Goal: Task Accomplishment & Management: Manage account settings

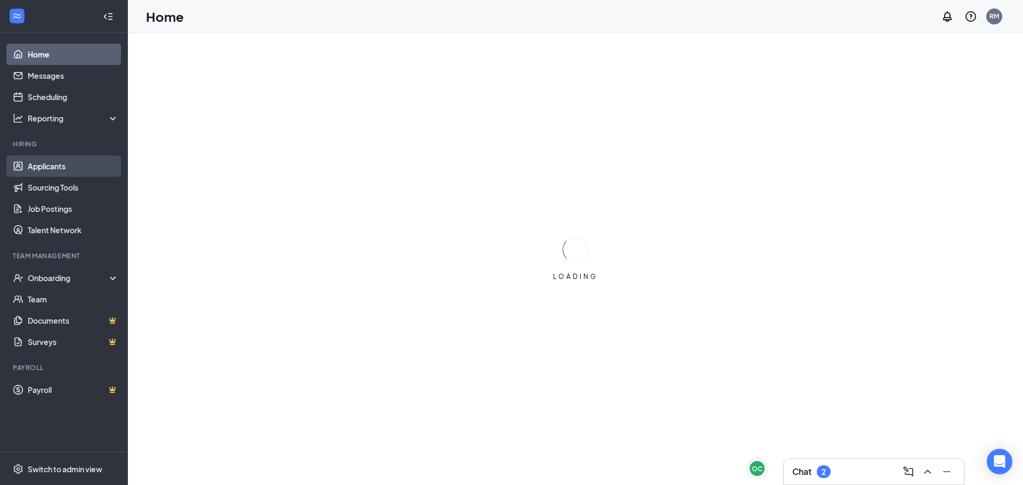
click at [52, 165] on link "Applicants" at bounding box center [73, 166] width 91 height 21
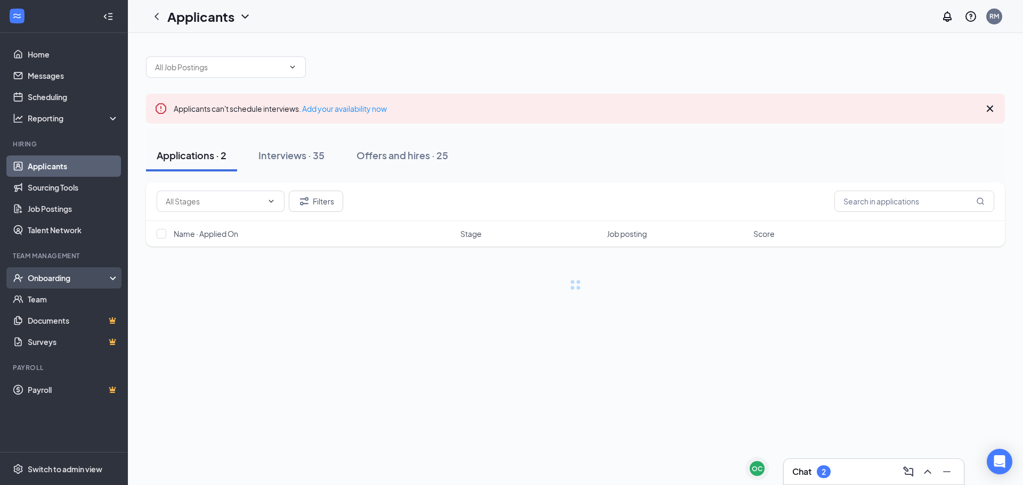
click at [42, 274] on div "Onboarding" at bounding box center [69, 278] width 82 height 11
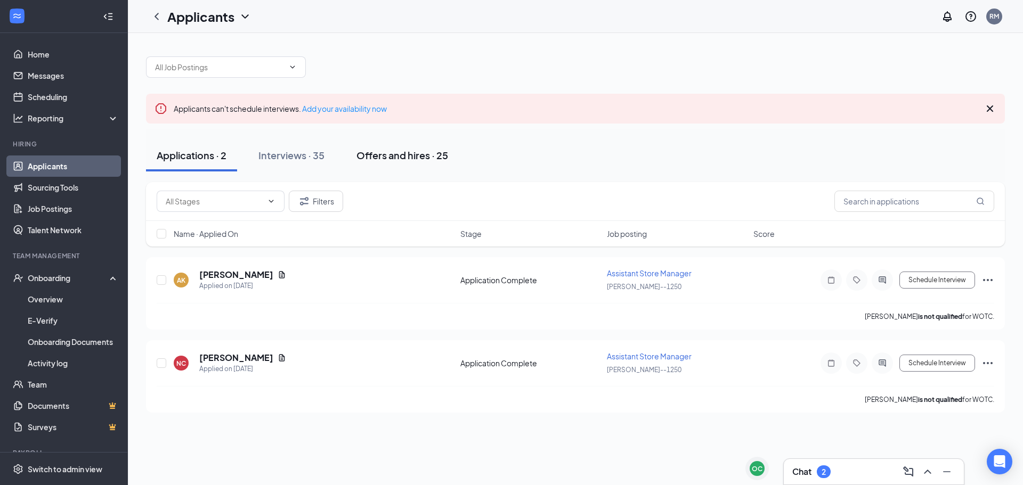
click at [407, 160] on div "Offers and hires · 25" at bounding box center [402, 155] width 92 height 13
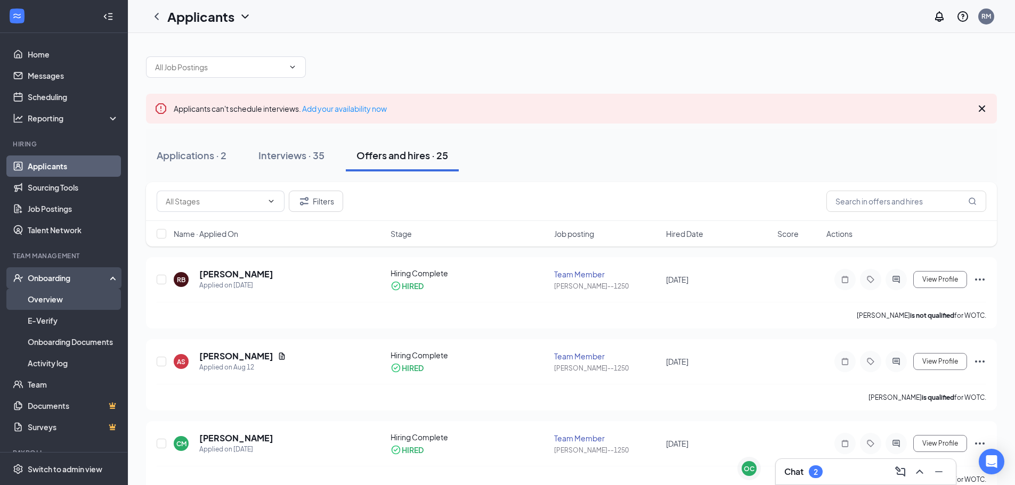
click at [64, 304] on link "Overview" at bounding box center [73, 299] width 91 height 21
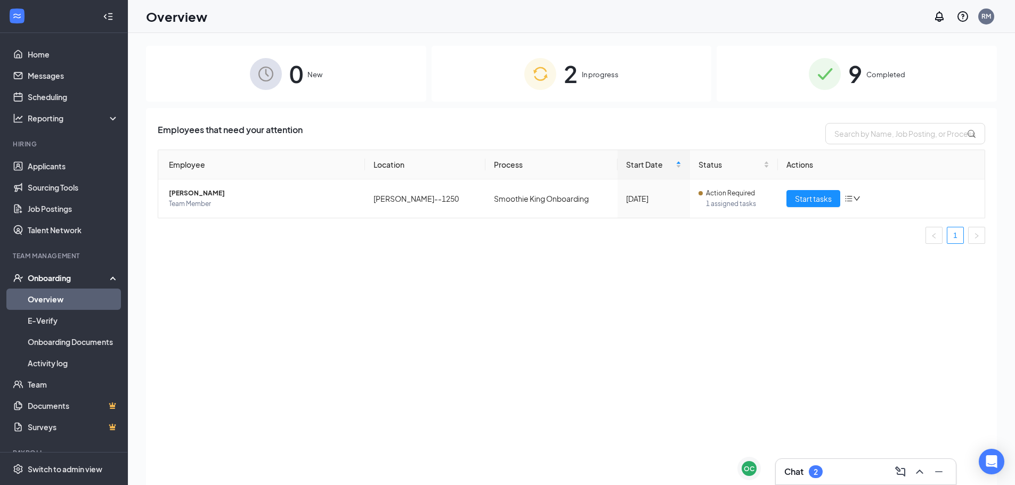
drag, startPoint x: 852, startPoint y: 93, endPoint x: 852, endPoint y: 87, distance: 5.9
click at [852, 93] on div "9 Completed" at bounding box center [856, 74] width 280 height 56
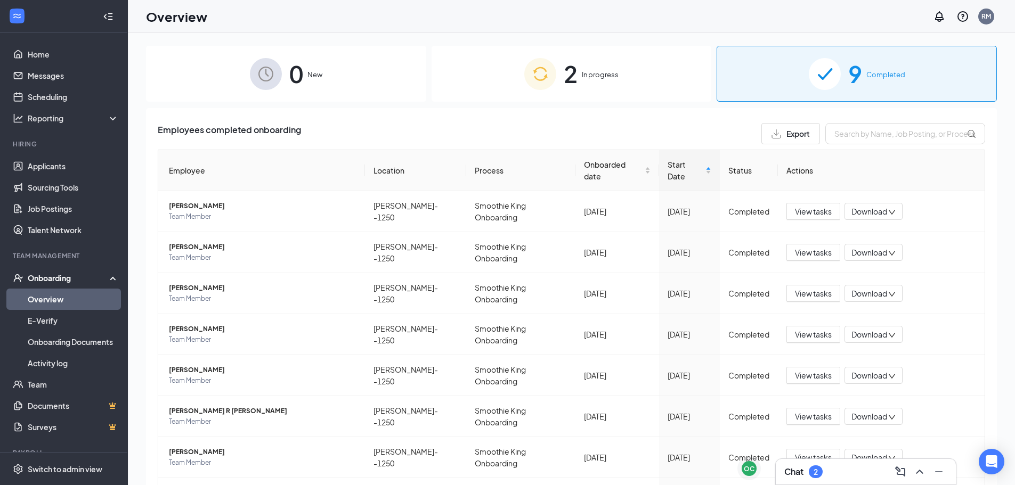
click at [310, 87] on div "0 New" at bounding box center [286, 74] width 280 height 56
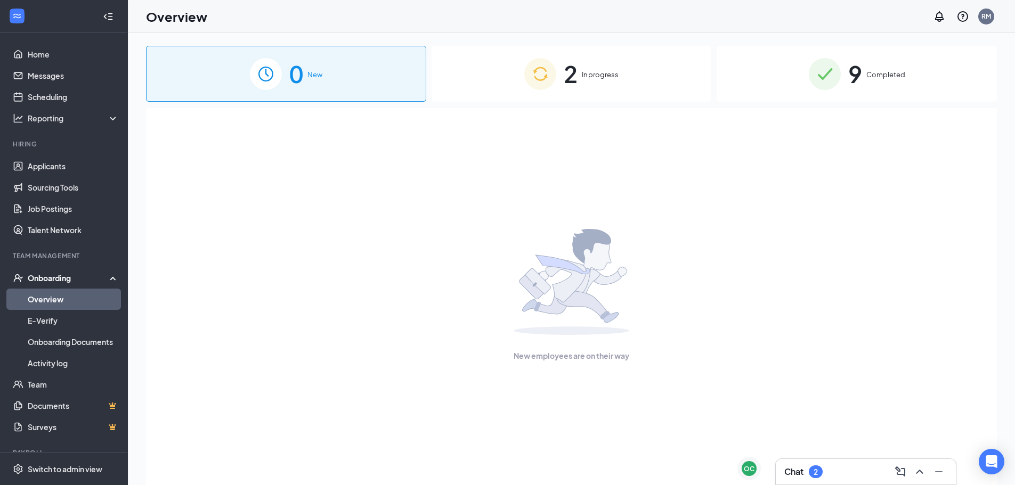
click at [600, 71] on span "In progress" at bounding box center [600, 74] width 37 height 11
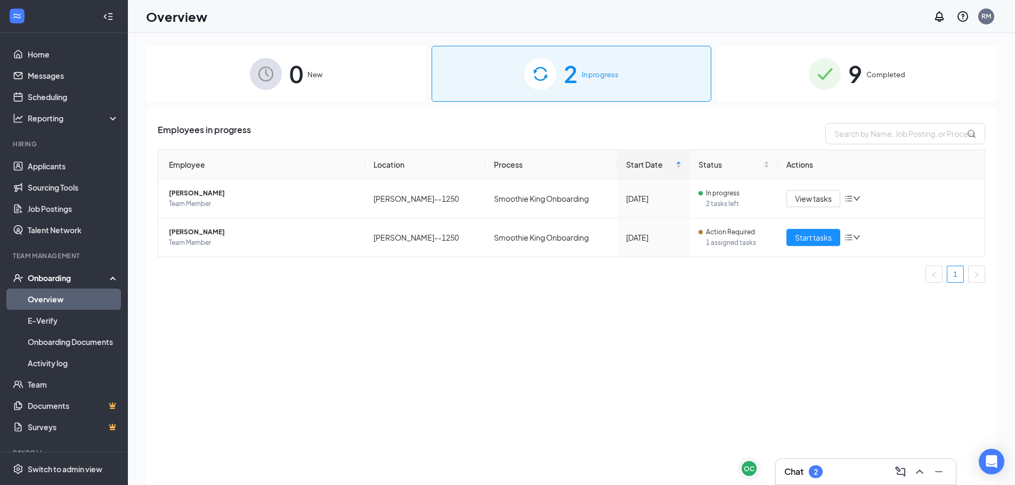
click at [862, 76] on span "9" at bounding box center [855, 73] width 14 height 37
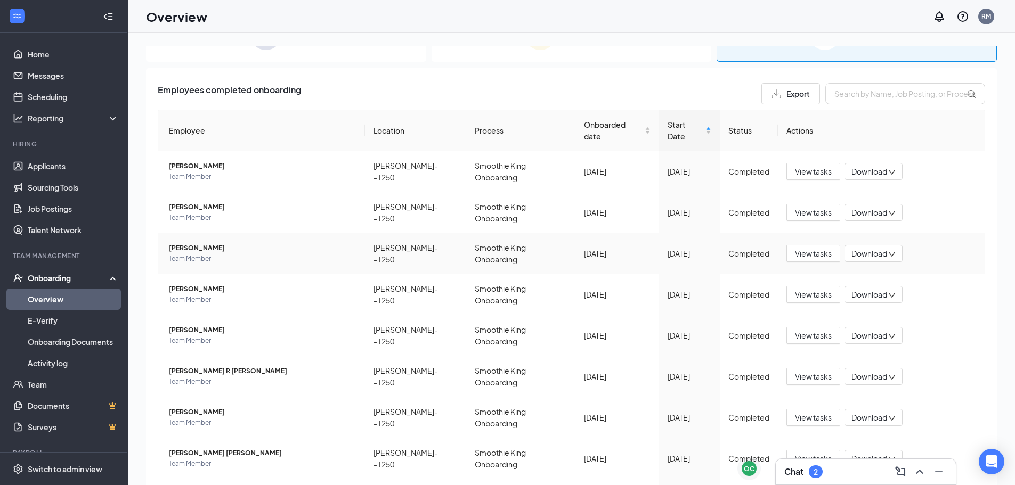
scroll to position [81, 0]
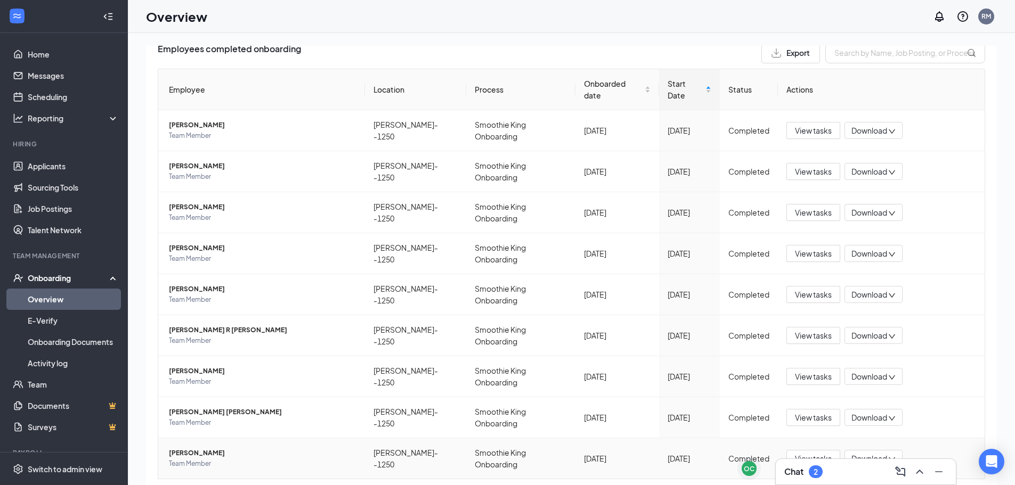
click at [207, 448] on span "[PERSON_NAME]" at bounding box center [262, 453] width 187 height 11
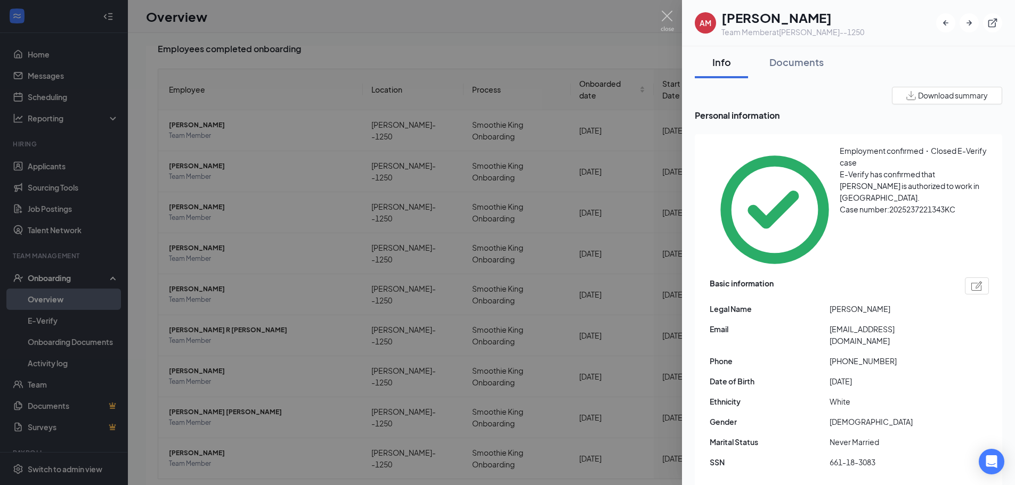
click at [188, 387] on div at bounding box center [507, 242] width 1015 height 485
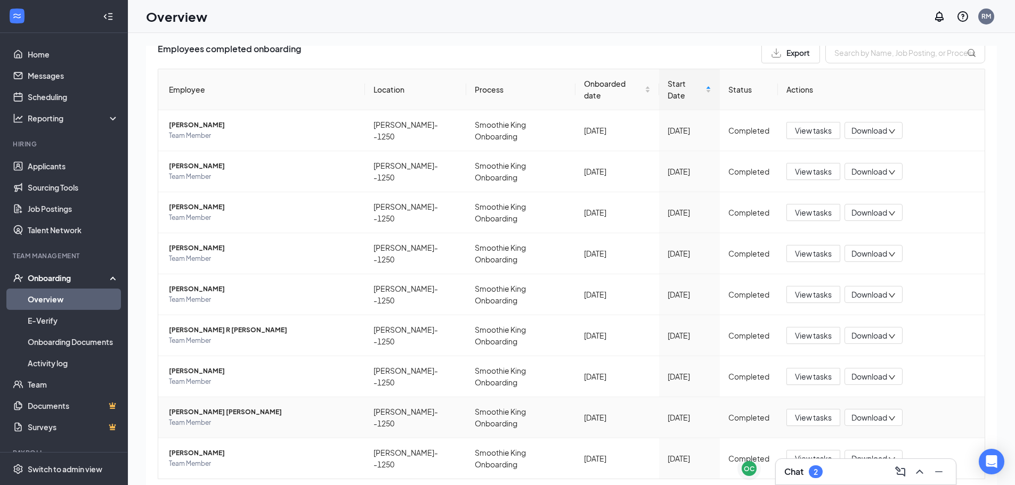
click at [206, 418] on span "Team Member" at bounding box center [262, 423] width 187 height 11
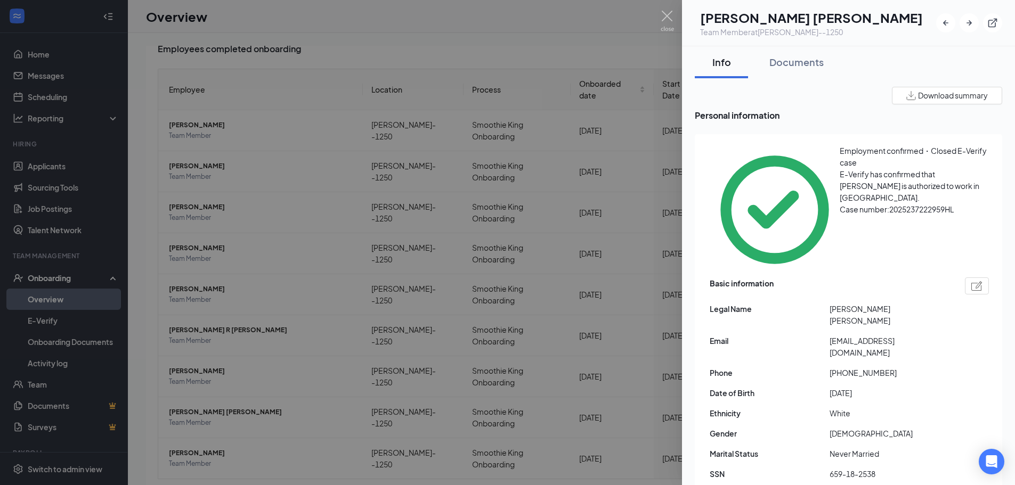
click at [284, 336] on div at bounding box center [507, 242] width 1015 height 485
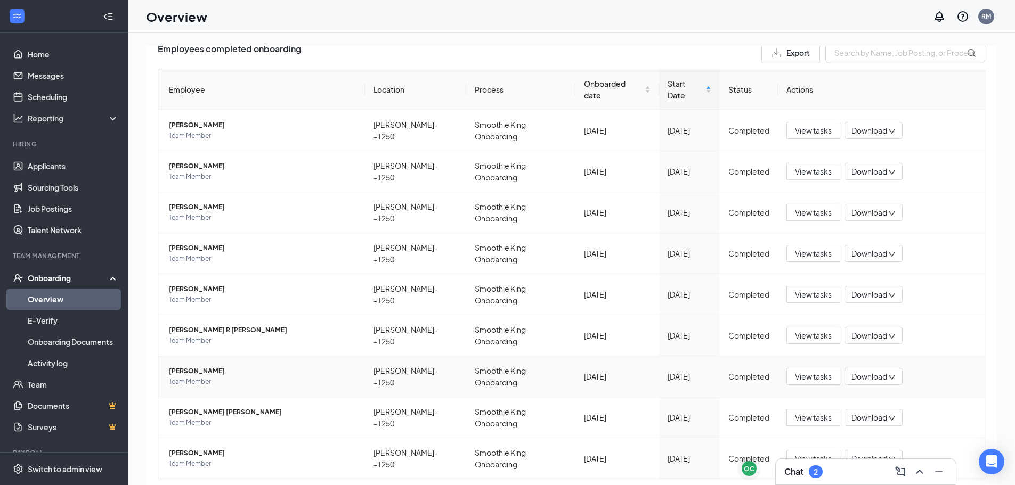
click at [192, 366] on span "[PERSON_NAME]" at bounding box center [262, 371] width 187 height 11
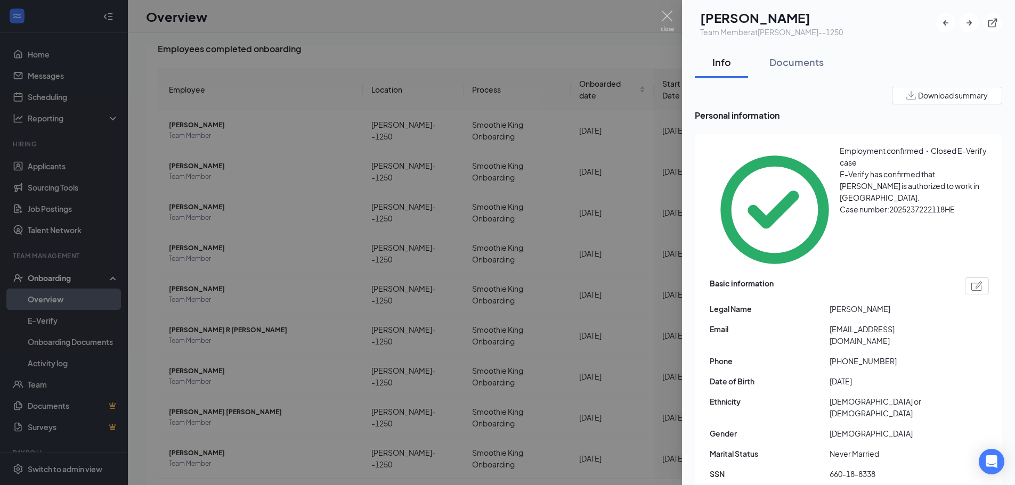
click at [203, 218] on div at bounding box center [507, 242] width 1015 height 485
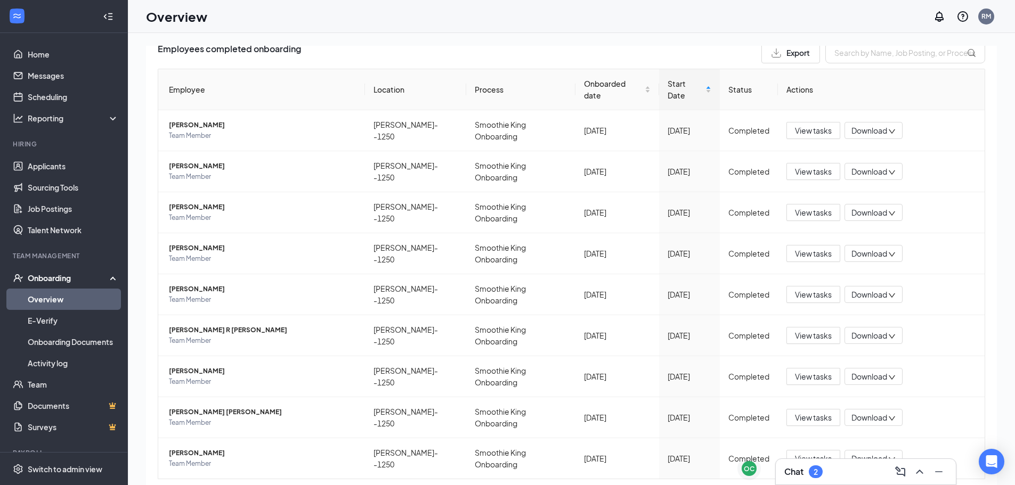
click at [40, 282] on div "Onboarding" at bounding box center [69, 278] width 82 height 11
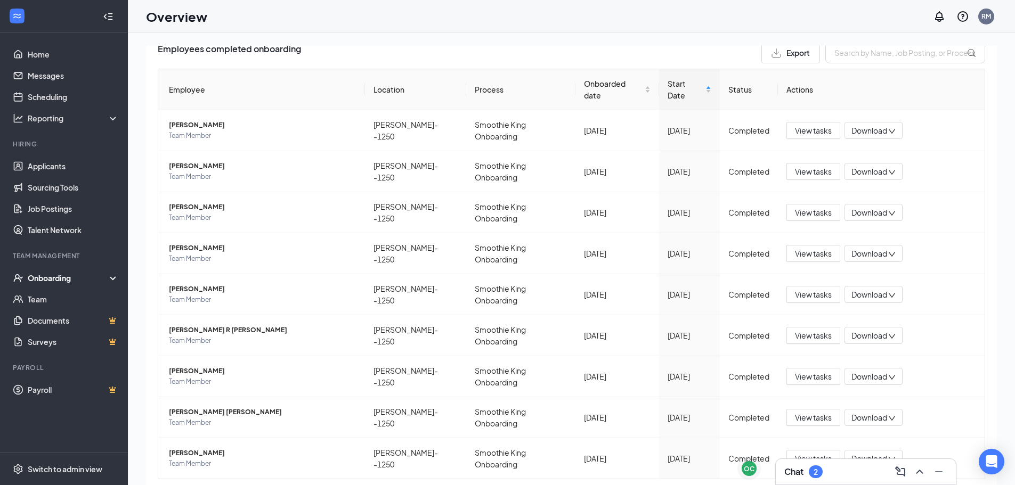
click at [40, 282] on div "Onboarding" at bounding box center [69, 278] width 82 height 11
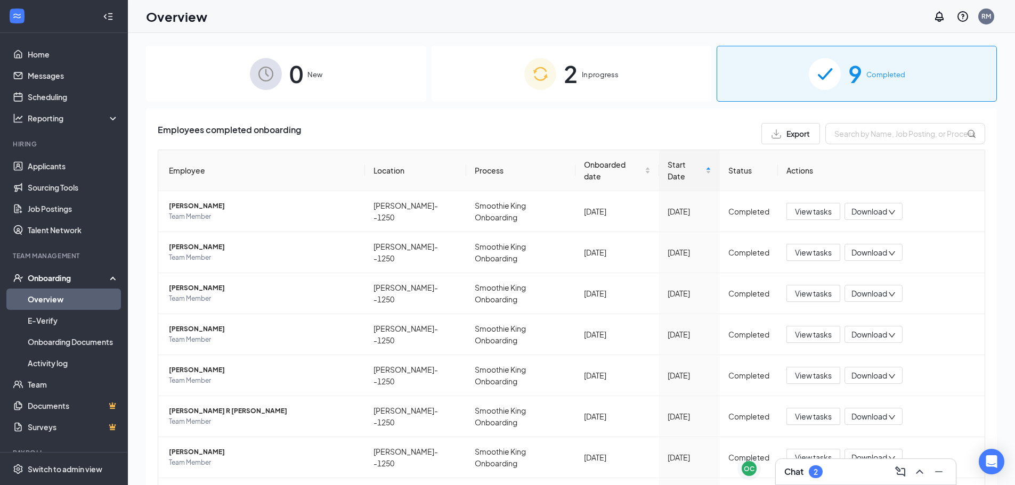
click at [576, 88] on div "2 In progress" at bounding box center [571, 74] width 280 height 56
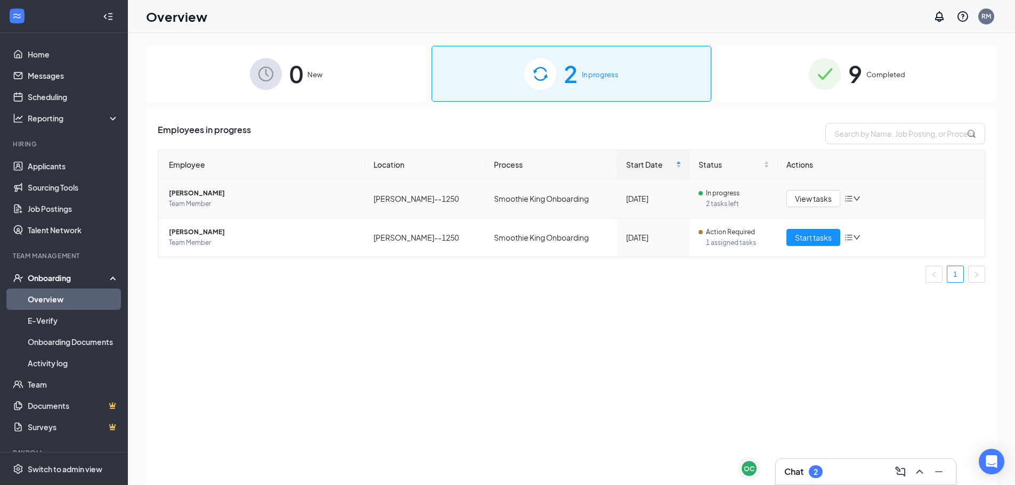
click at [185, 196] on span "[PERSON_NAME]" at bounding box center [262, 193] width 187 height 11
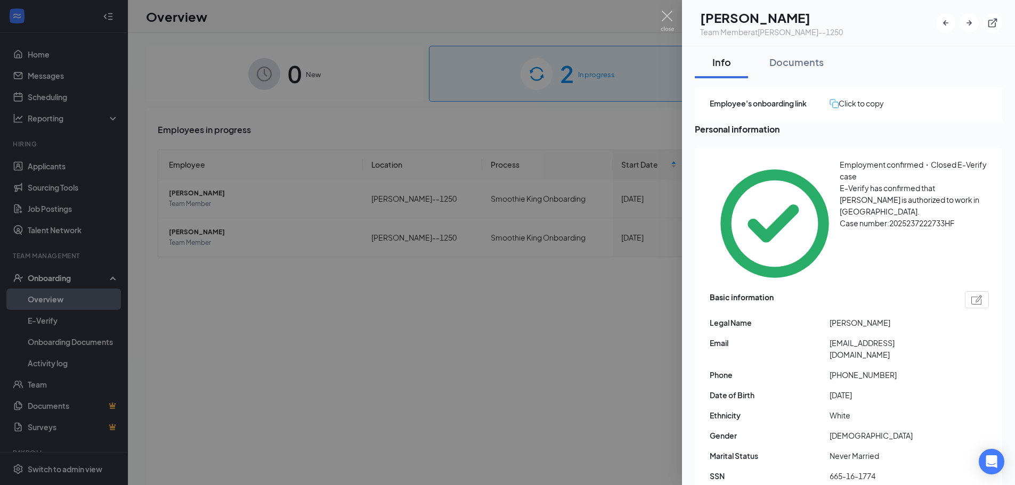
click at [346, 206] on div at bounding box center [507, 242] width 1015 height 485
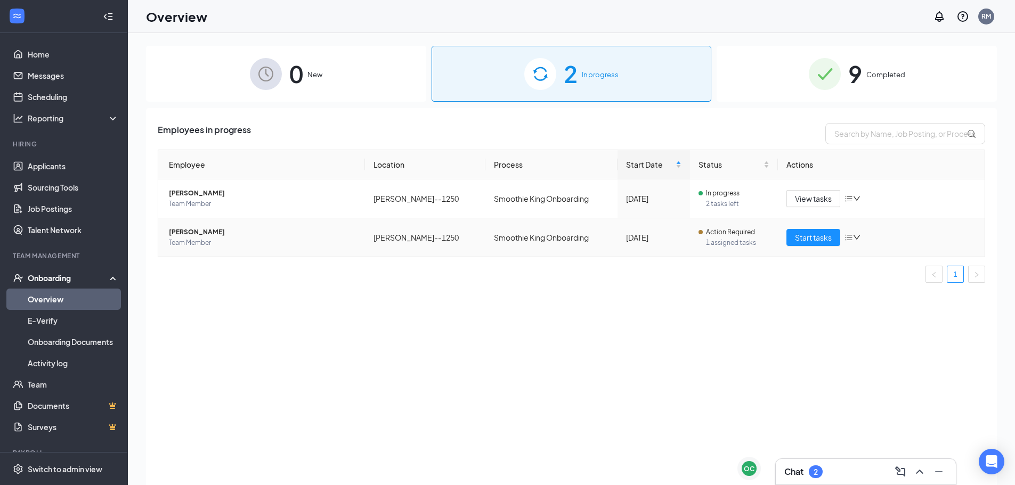
click at [232, 225] on td "[PERSON_NAME] Team Member" at bounding box center [261, 237] width 207 height 38
click at [233, 232] on span "[PERSON_NAME]" at bounding box center [262, 232] width 187 height 11
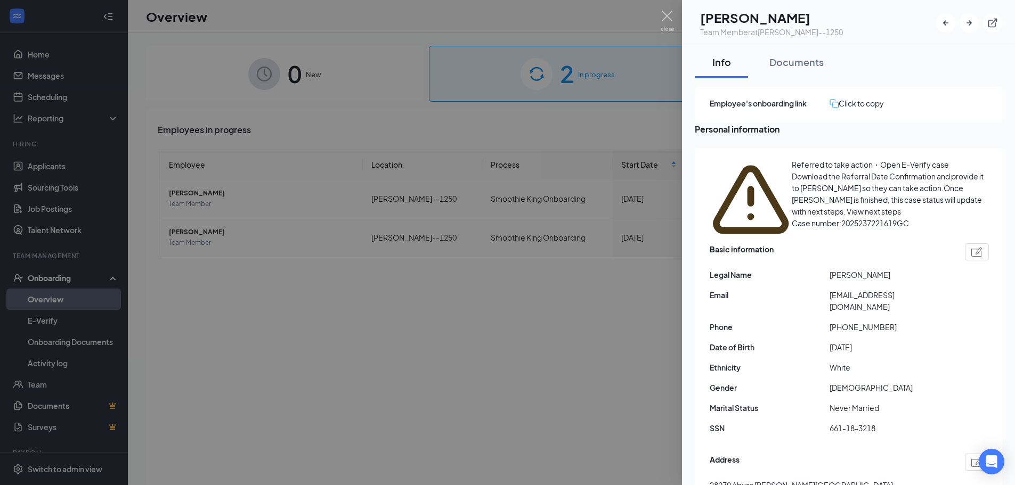
click at [484, 57] on div at bounding box center [507, 242] width 1015 height 485
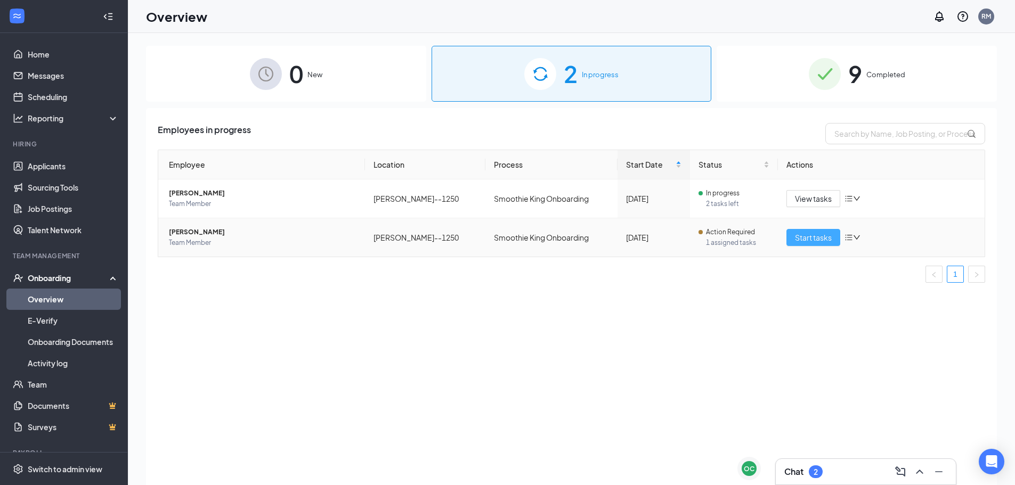
click at [800, 239] on span "Start tasks" at bounding box center [813, 238] width 37 height 12
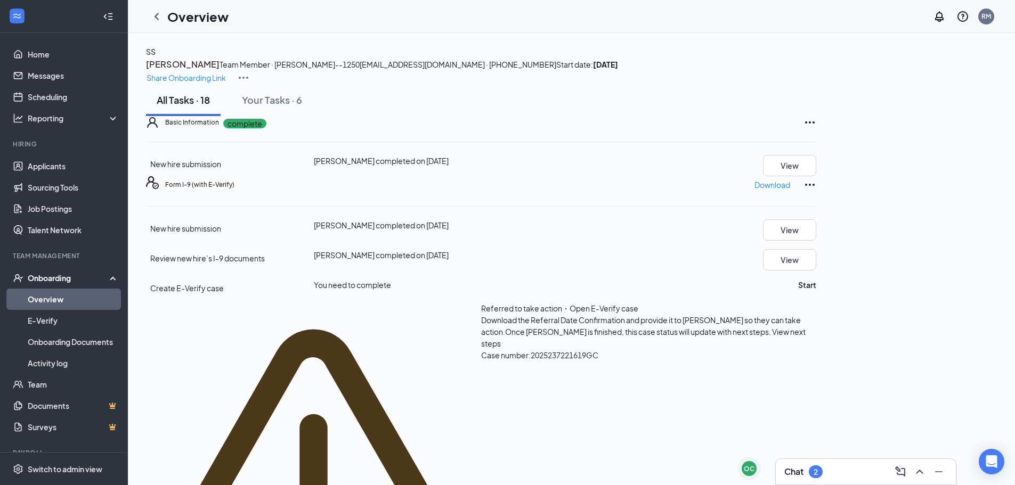
scroll to position [160, 0]
click at [391, 280] on span "You need to complete" at bounding box center [352, 285] width 77 height 10
click at [816, 279] on button "Start" at bounding box center [807, 285] width 18 height 12
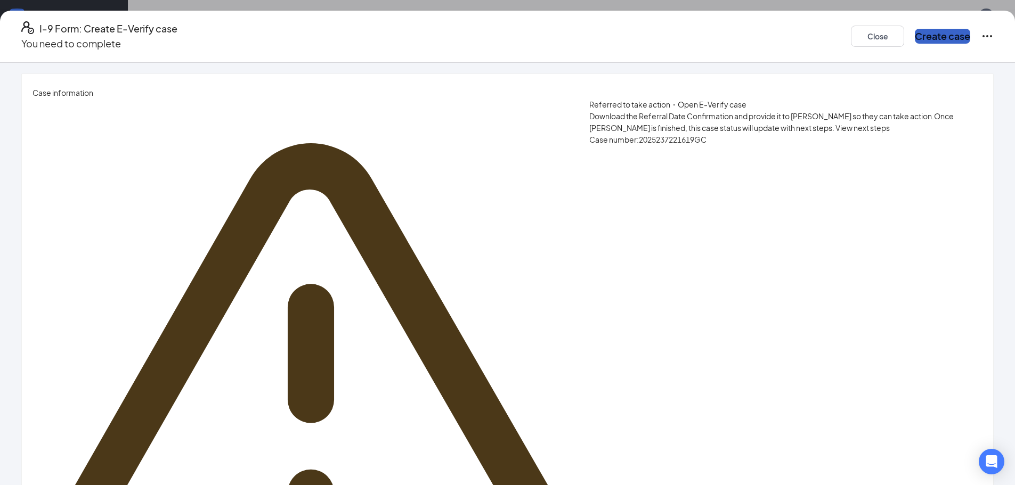
click at [914, 34] on button "Create case" at bounding box center [941, 36] width 55 height 15
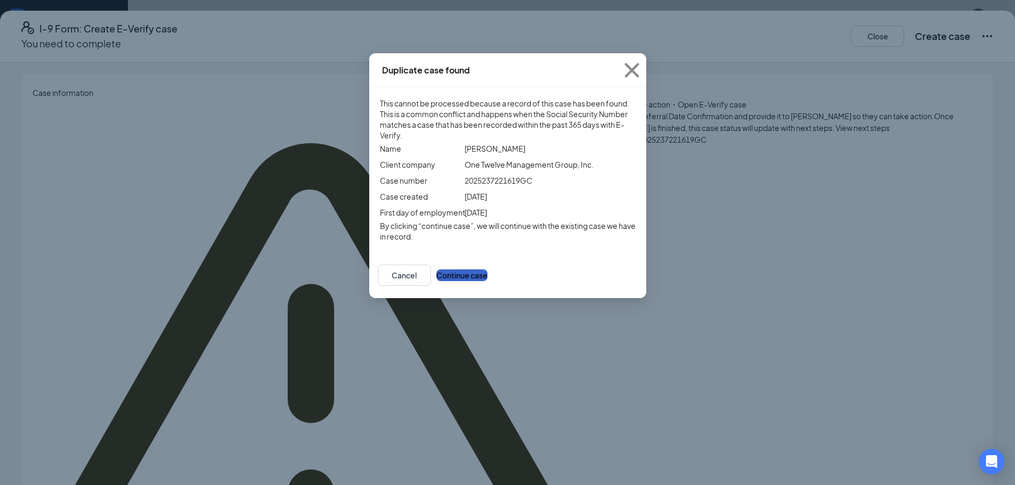
click at [487, 281] on button "Continue case" at bounding box center [461, 275] width 51 height 12
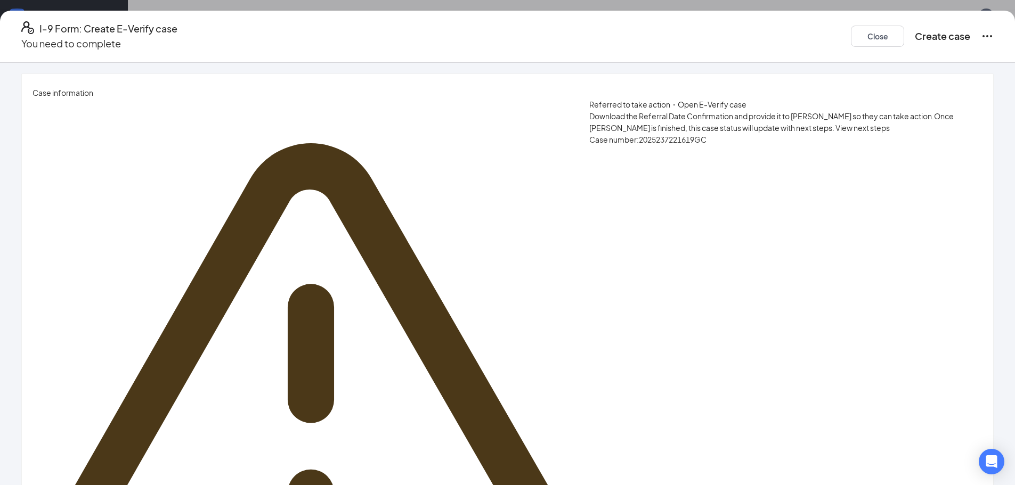
click at [835, 132] on span "View next steps" at bounding box center [862, 128] width 54 height 10
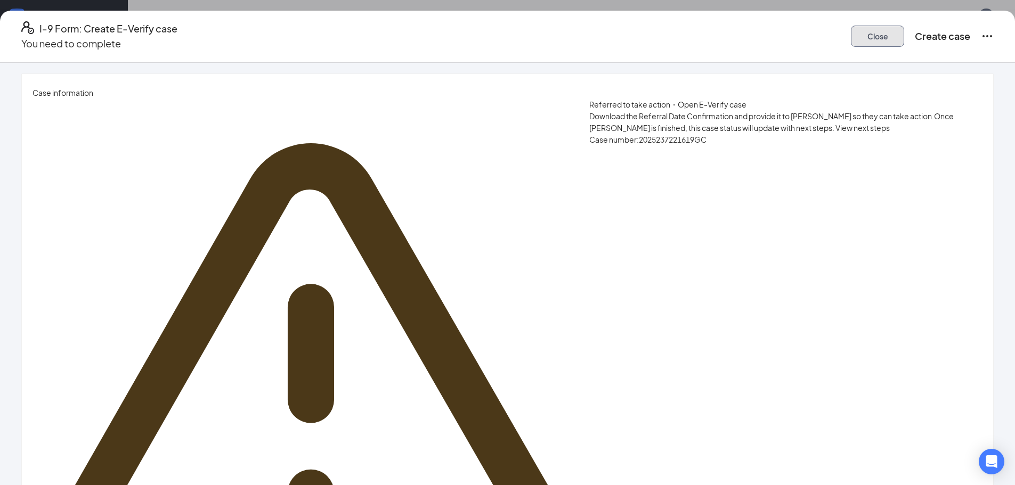
click at [851, 34] on button "Close" at bounding box center [877, 36] width 53 height 21
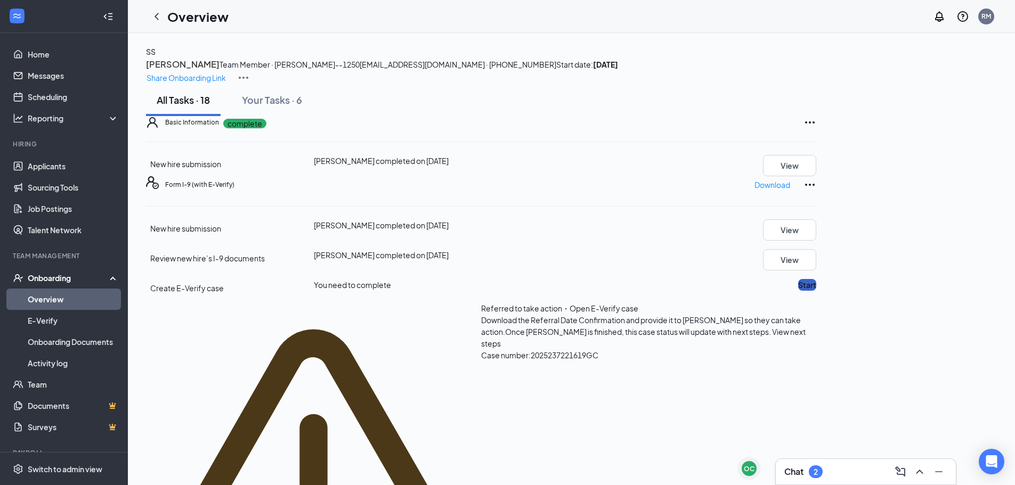
scroll to position [0, 0]
click at [152, 17] on icon "ChevronLeft" at bounding box center [156, 16] width 13 height 13
